Goal: Task Accomplishment & Management: Use online tool/utility

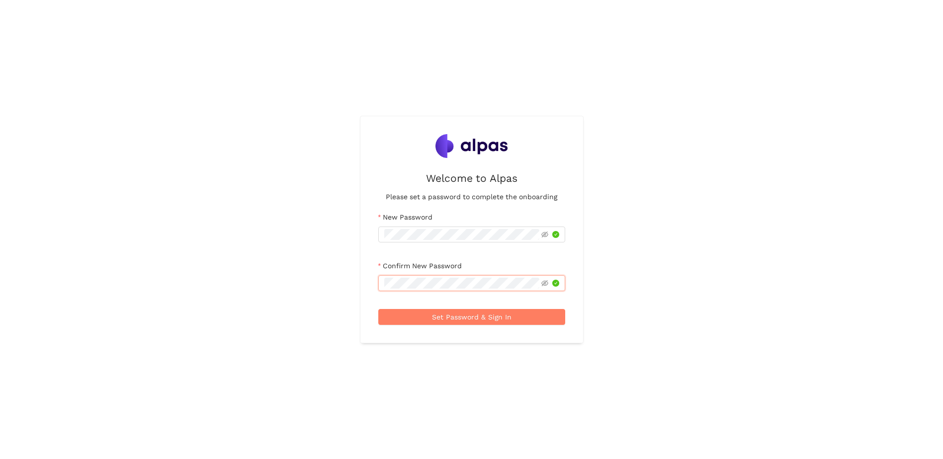
click at [312, 247] on div "Welcome to Alpas Please set a password to complete the onboarding New Password …" at bounding box center [471, 229] width 943 height 459
click at [498, 315] on span "Set Password & Sign In" at bounding box center [472, 317] width 80 height 11
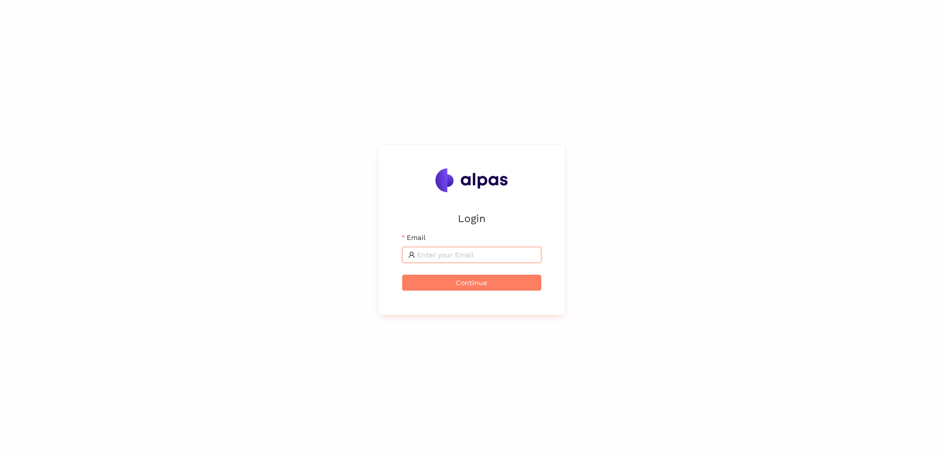
click at [444, 249] on input "Email" at bounding box center [476, 254] width 118 height 11
type input "[PERSON_NAME][DOMAIN_NAME][EMAIL_ADDRESS][PERSON_NAME][DOMAIN_NAME]"
click at [402, 275] on button "Continue" at bounding box center [471, 283] width 139 height 16
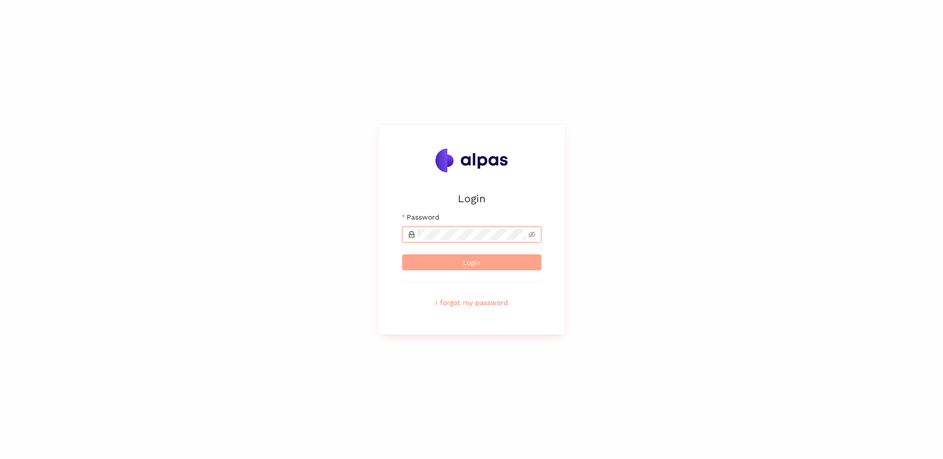
click at [451, 256] on button "Login" at bounding box center [471, 262] width 139 height 16
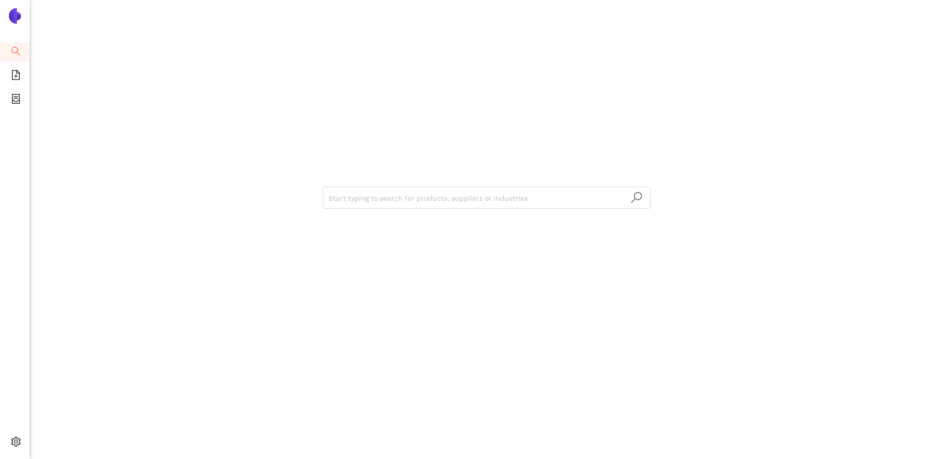
click at [381, 135] on div "Start typing to search for products, suppliers or industries" at bounding box center [486, 197] width 596 height 394
click at [387, 199] on input "search" at bounding box center [486, 198] width 316 height 22
click at [319, 137] on div "Start typing to search for products, suppliers or industries" at bounding box center [486, 197] width 596 height 394
click at [26, 73] on span "eSourcing Templates" at bounding box center [61, 76] width 70 height 20
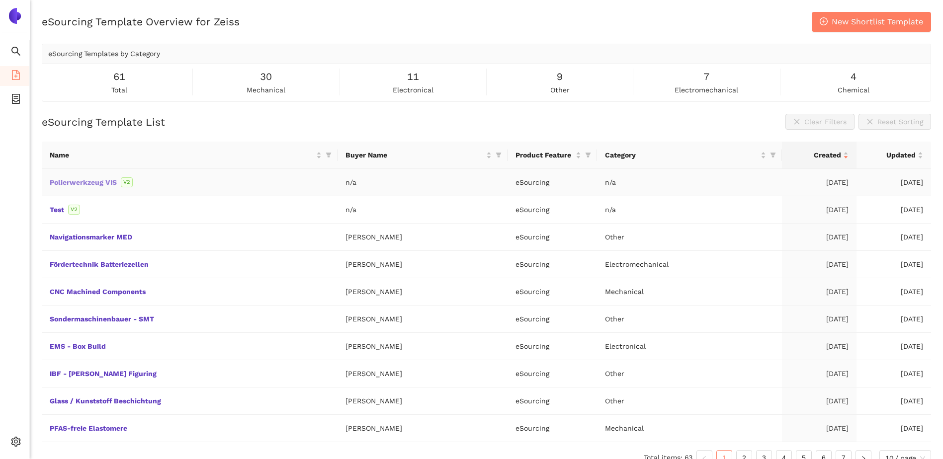
click at [0, 0] on link "Polierwerkzeug VIS" at bounding box center [0, 0] width 0 height 0
